Goal: Task Accomplishment & Management: Complete application form

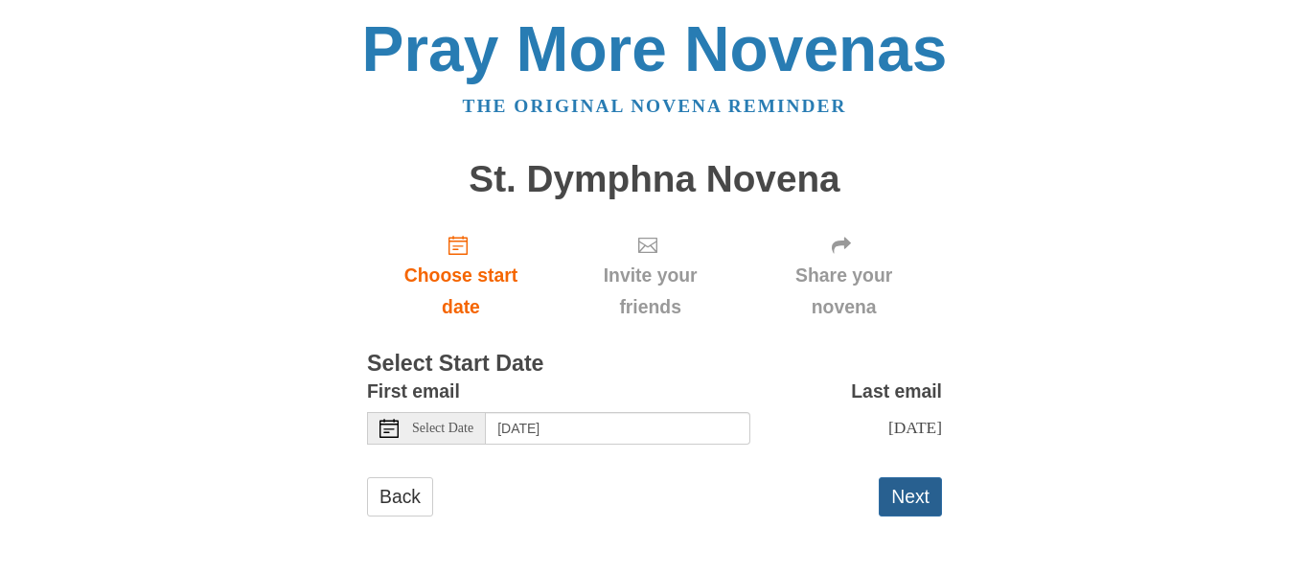
click at [929, 500] on button "Next" at bounding box center [909, 496] width 63 height 39
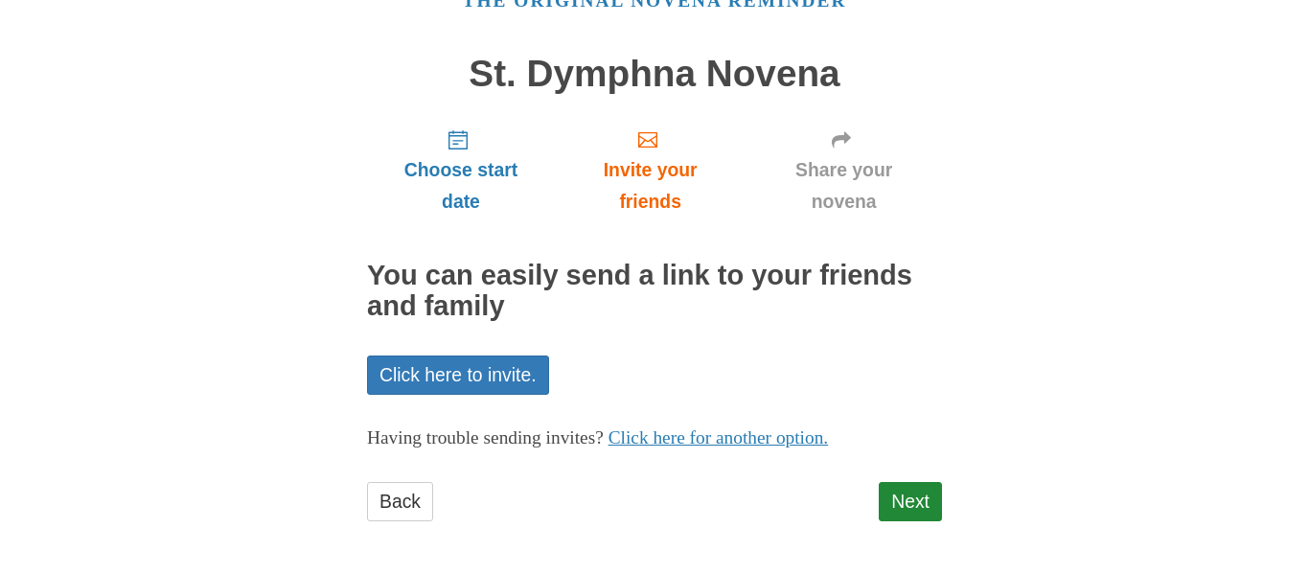
scroll to position [108, 0]
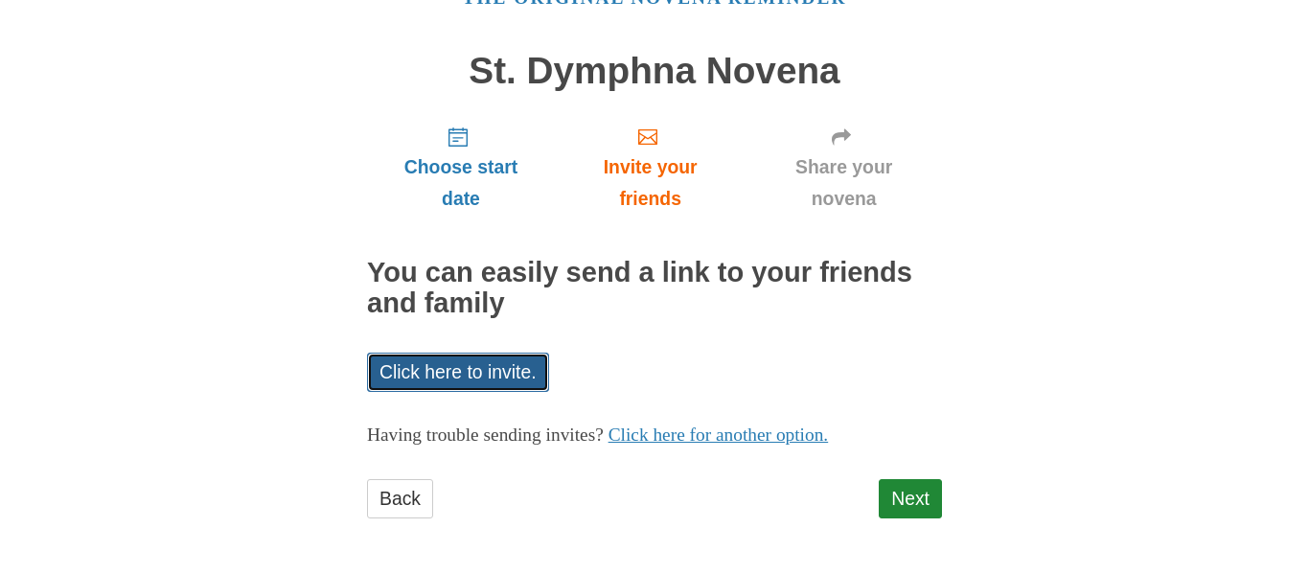
click at [467, 368] on link "Click here to invite." at bounding box center [458, 372] width 182 height 39
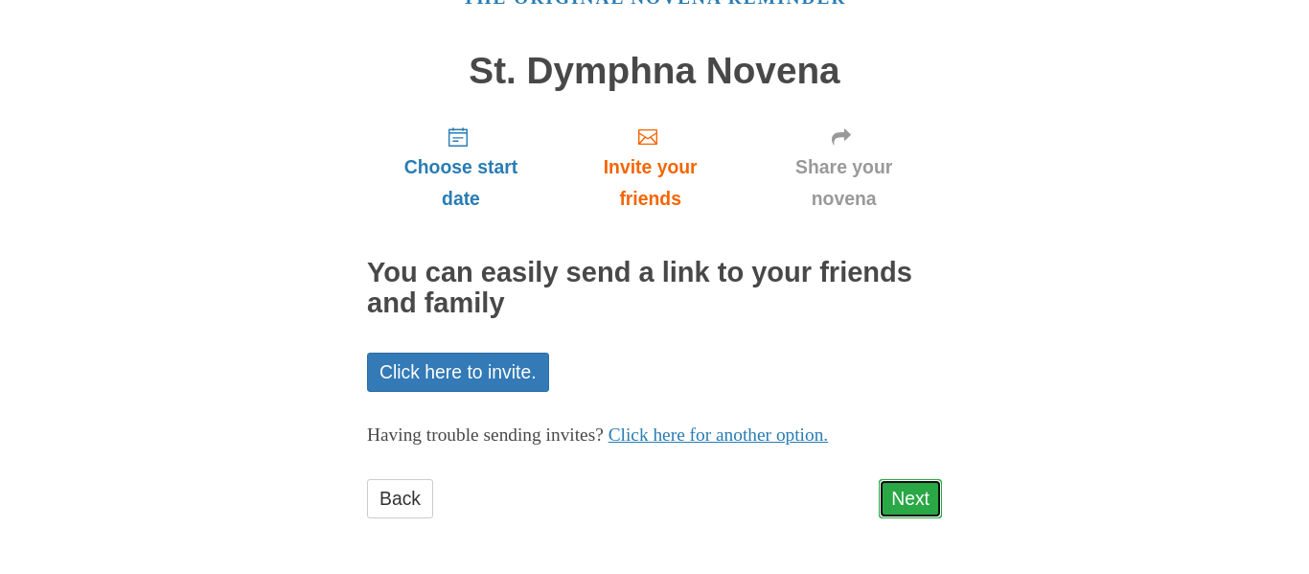
click at [919, 498] on link "Next" at bounding box center [909, 498] width 63 height 39
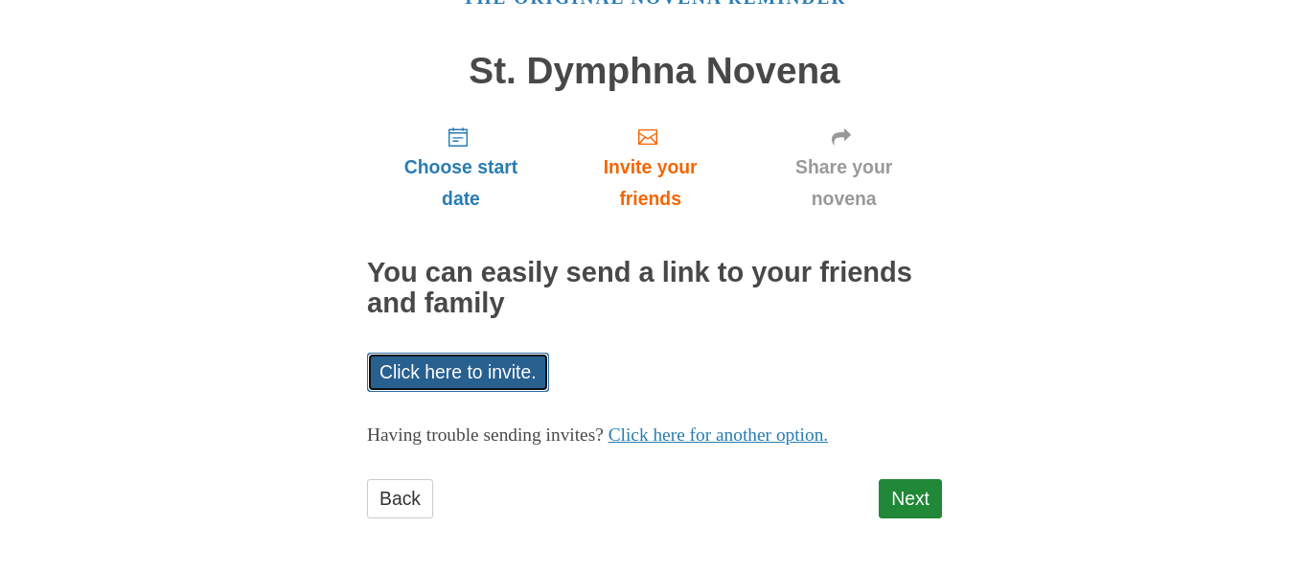
click at [438, 369] on link "Click here to invite." at bounding box center [458, 372] width 182 height 39
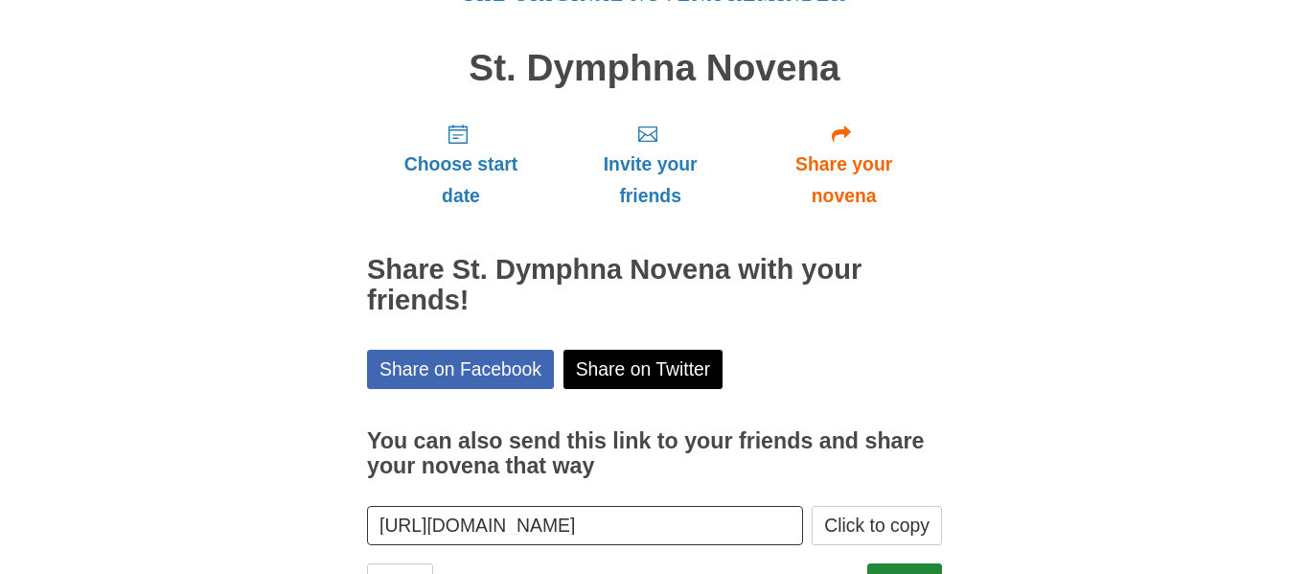
scroll to position [172, 0]
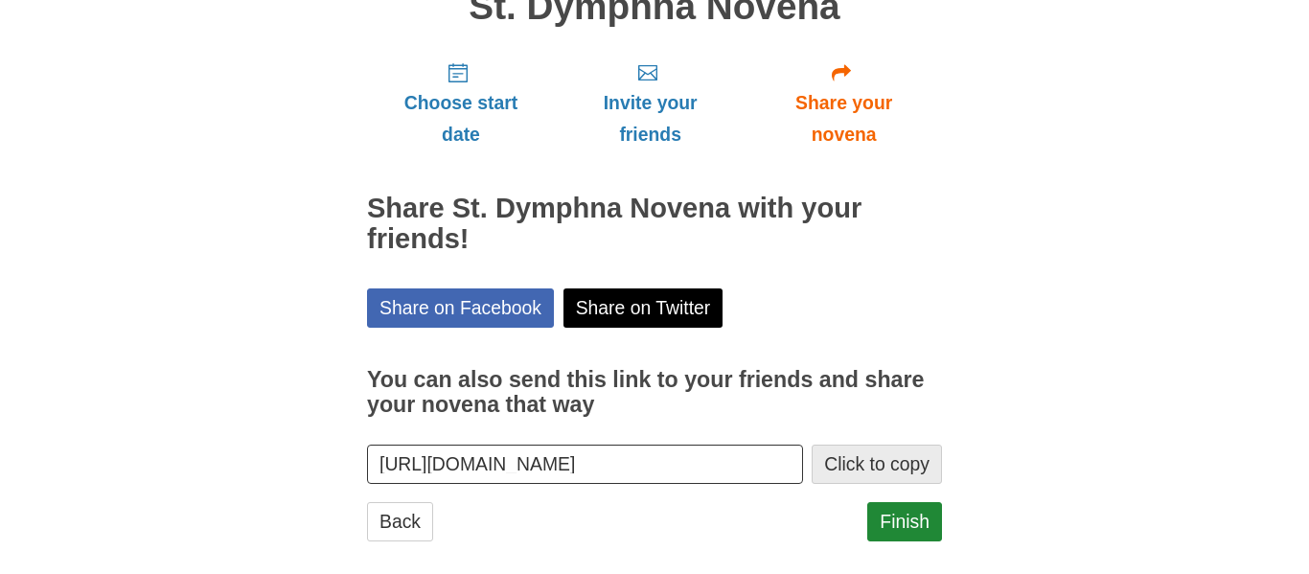
click at [858, 460] on button "Click to copy" at bounding box center [876, 463] width 130 height 39
click at [909, 525] on link "Finish" at bounding box center [904, 521] width 75 height 39
